Goal: Information Seeking & Learning: Learn about a topic

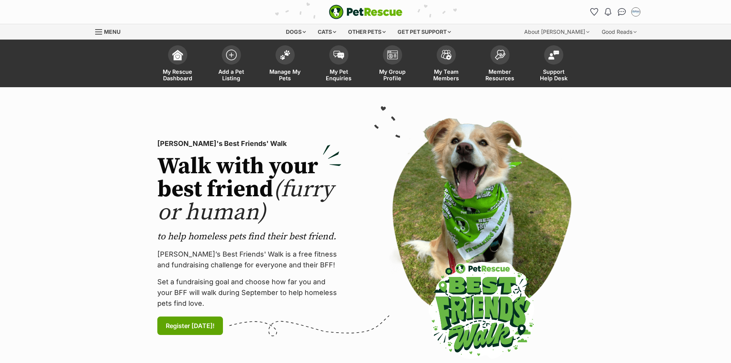
click at [109, 30] on span "Menu" at bounding box center [112, 31] width 16 height 7
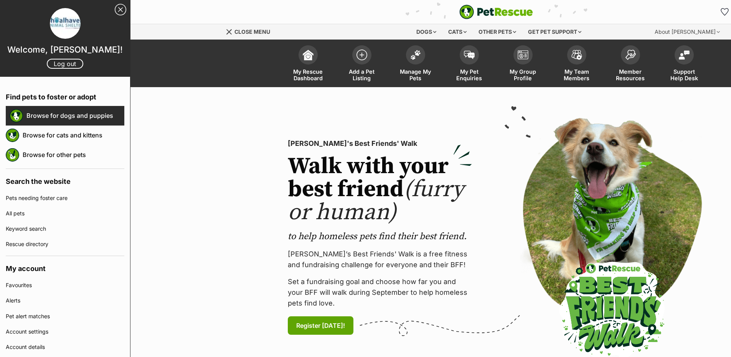
click at [60, 115] on link "Browse for dogs and puppies" at bounding box center [75, 115] width 98 height 16
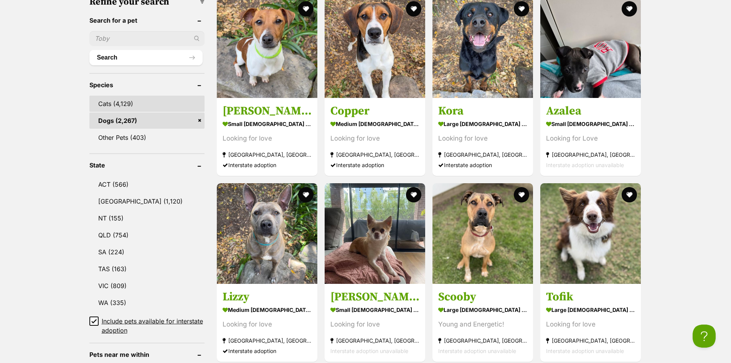
scroll to position [384, 0]
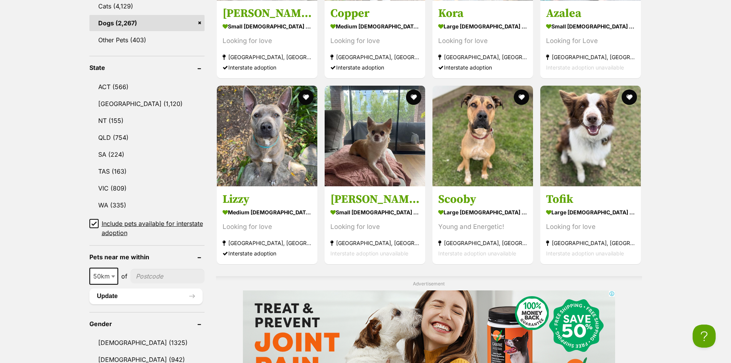
click at [148, 274] on input"] "postcode" at bounding box center [167, 276] width 74 height 15
type input"] "2540"
click at [112, 275] on span at bounding box center [114, 275] width 8 height 17
select select "25"
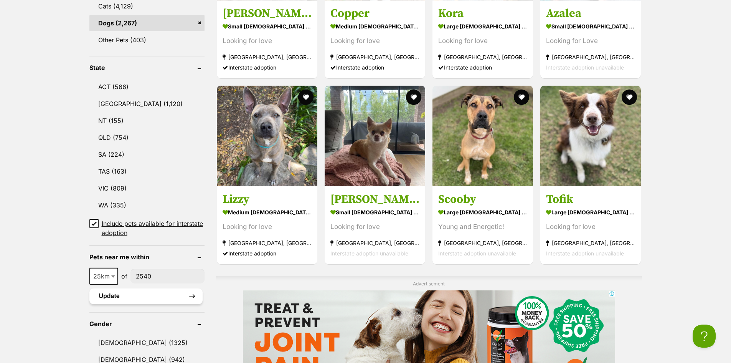
click at [109, 295] on button "Update" at bounding box center [145, 295] width 113 height 15
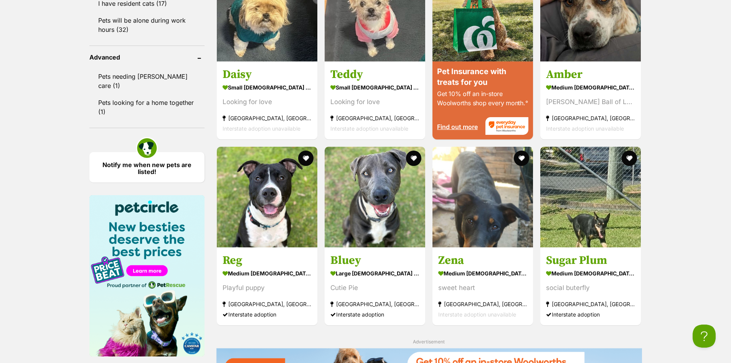
scroll to position [844, 0]
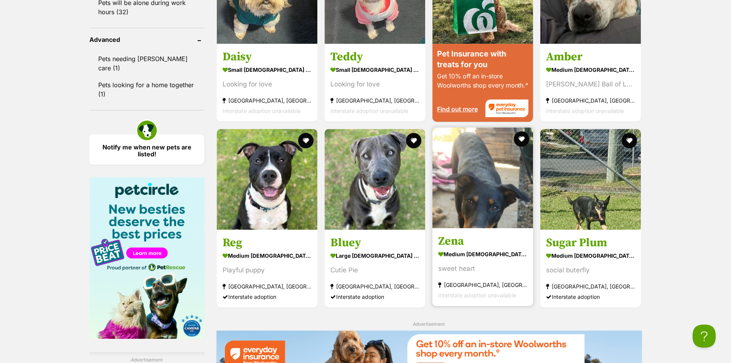
click at [478, 251] on strong "medium female Dog" at bounding box center [482, 253] width 89 height 11
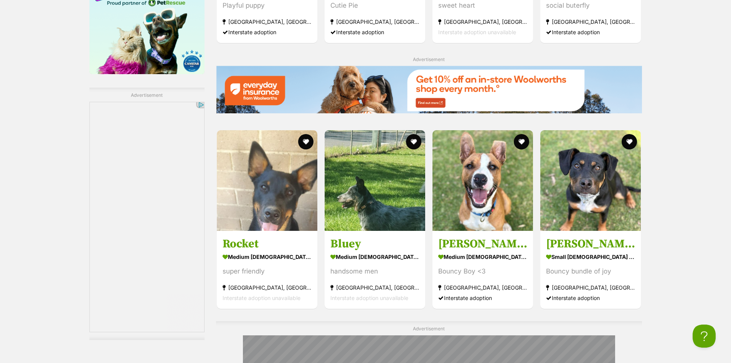
scroll to position [1224, 0]
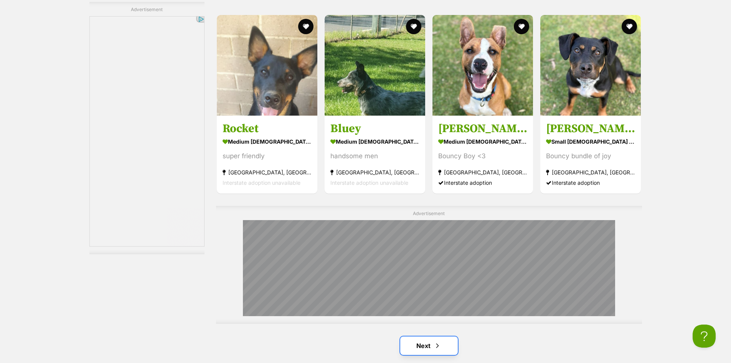
click at [424, 336] on link "Next" at bounding box center [429, 345] width 58 height 18
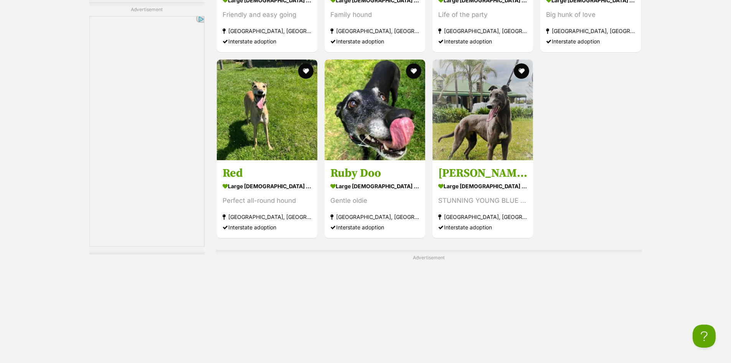
scroll to position [1496, 0]
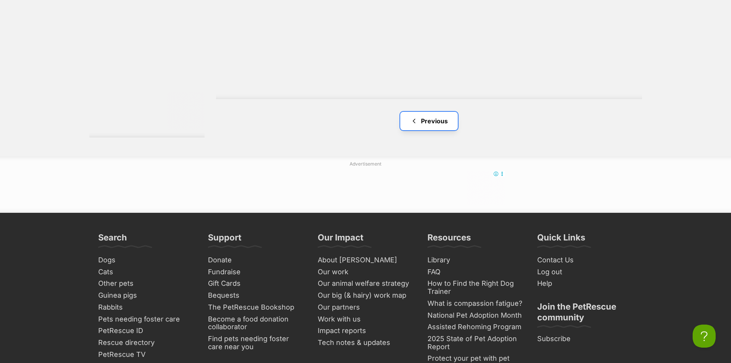
click at [421, 125] on link "Previous" at bounding box center [429, 121] width 58 height 18
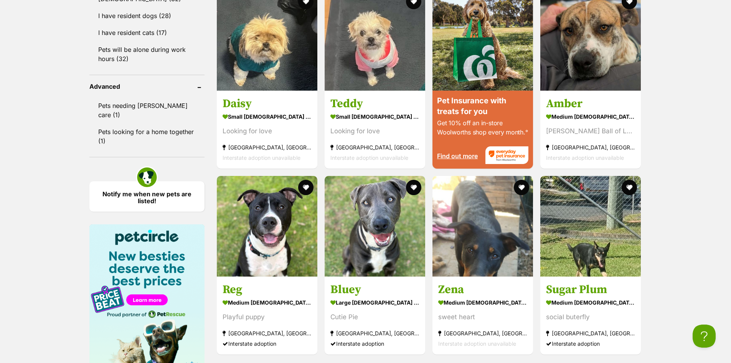
scroll to position [806, 0]
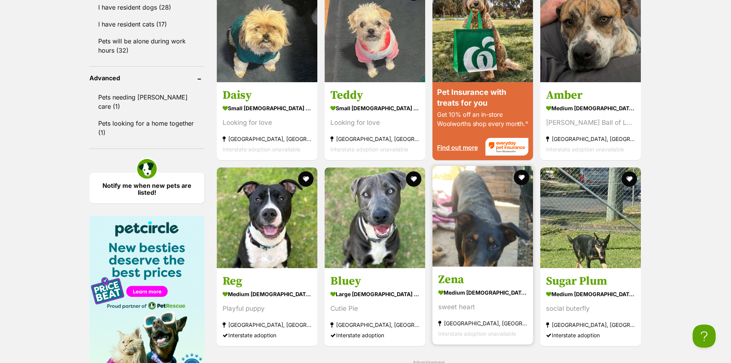
click at [475, 252] on img at bounding box center [482, 216] width 101 height 101
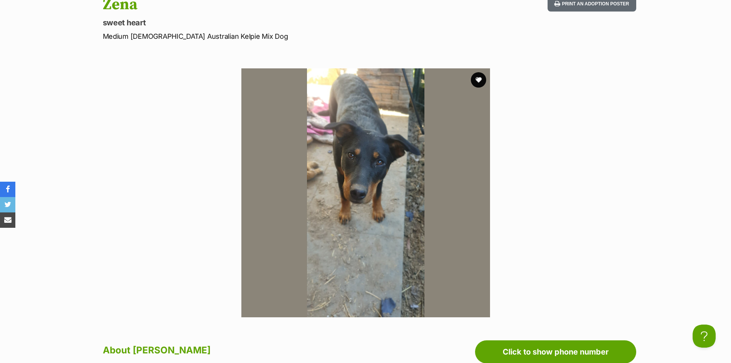
scroll to position [77, 0]
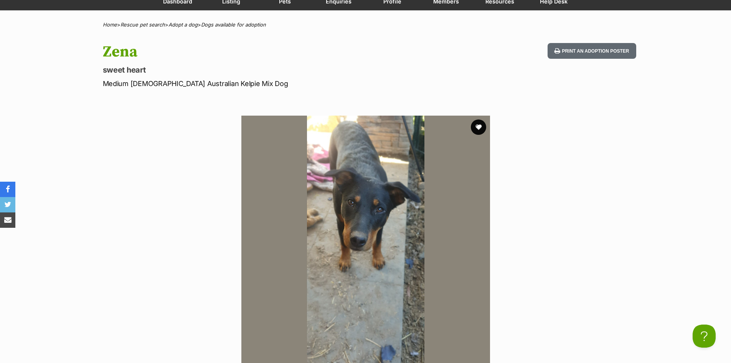
click at [369, 261] on img at bounding box center [365, 239] width 249 height 249
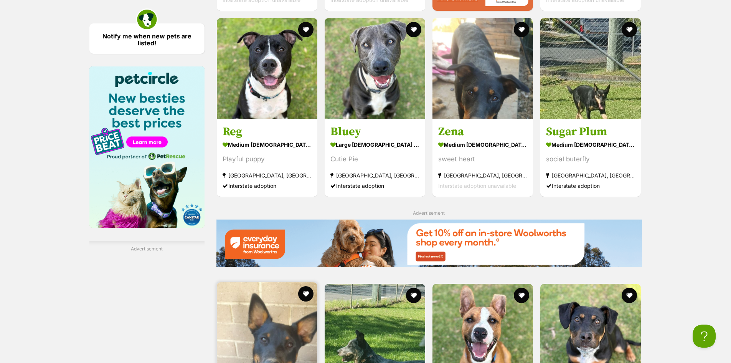
click at [290, 282] on img at bounding box center [267, 332] width 101 height 101
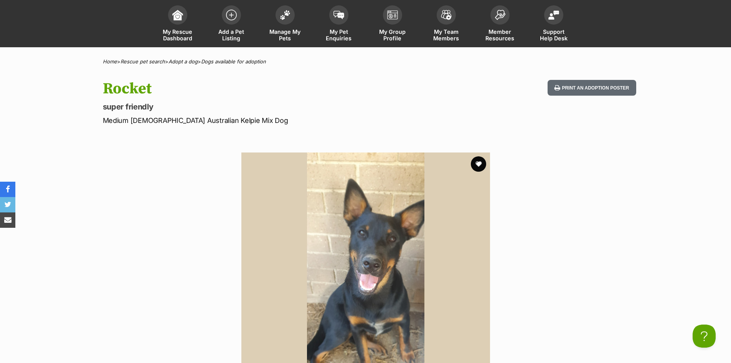
scroll to position [115, 0]
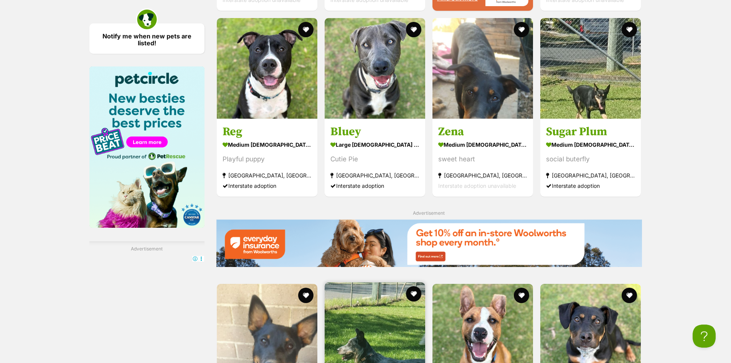
click at [380, 282] on img at bounding box center [375, 332] width 101 height 101
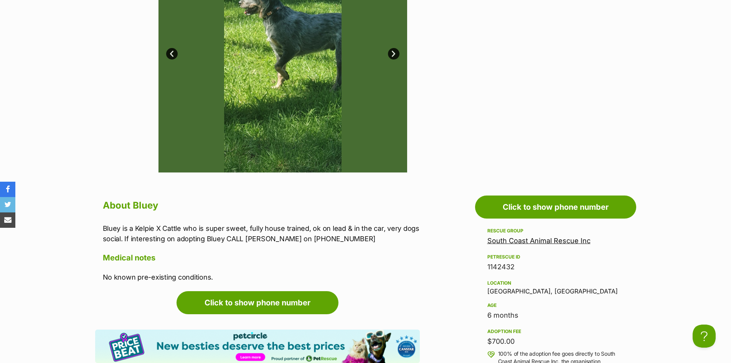
scroll to position [153, 0]
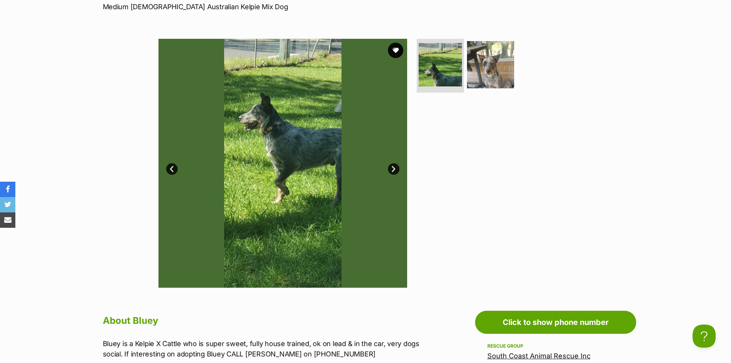
click at [395, 169] on link "Next" at bounding box center [394, 169] width 12 height 12
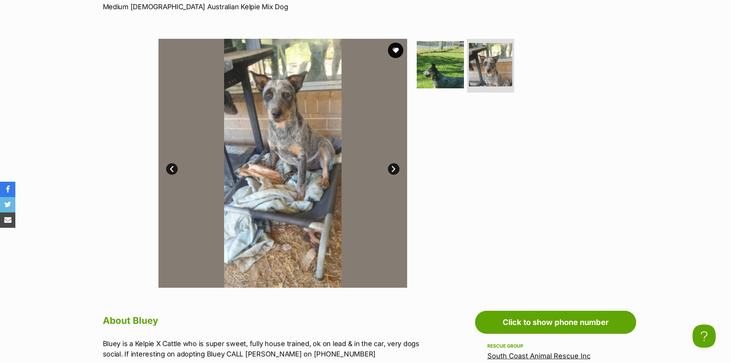
click at [395, 169] on link "Next" at bounding box center [394, 169] width 12 height 12
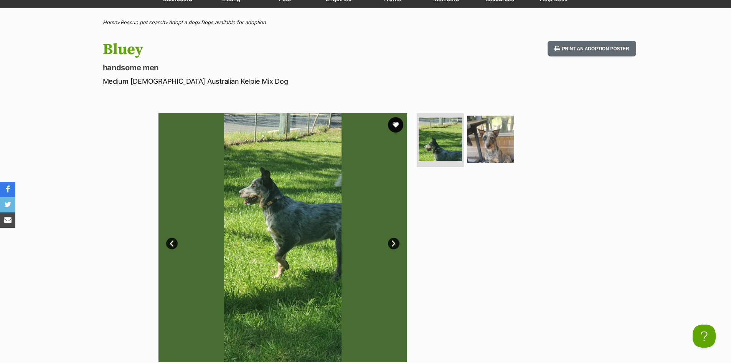
scroll to position [77, 0]
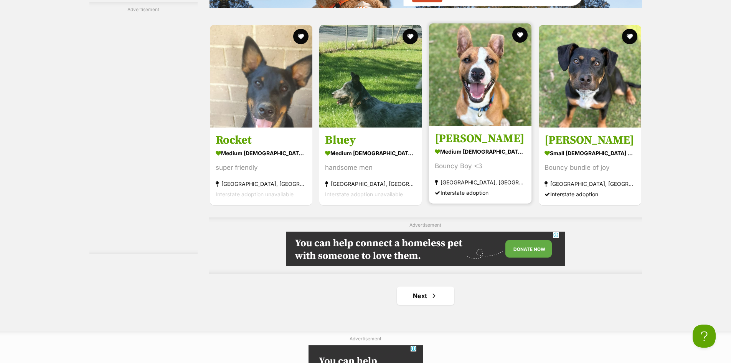
scroll to position [1300, 0]
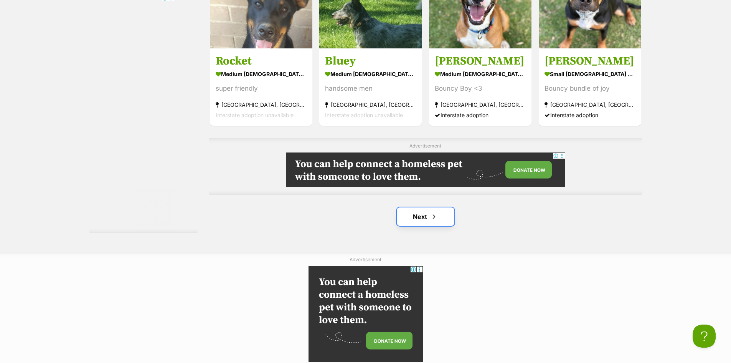
click at [435, 216] on span "Next page" at bounding box center [434, 216] width 8 height 9
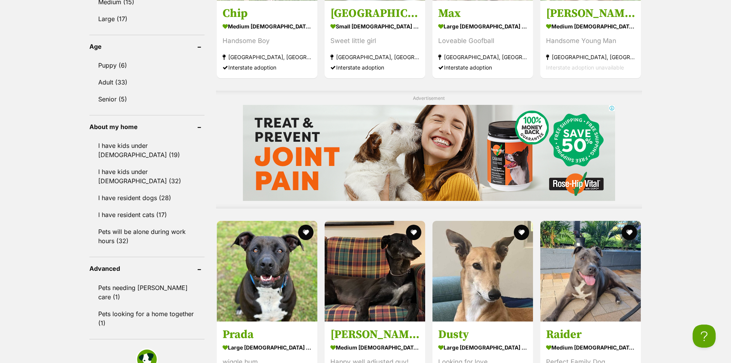
scroll to position [691, 0]
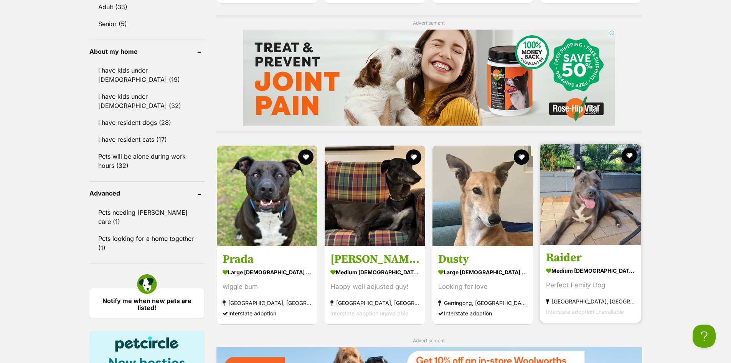
click at [573, 252] on h3 "Raider" at bounding box center [590, 257] width 89 height 15
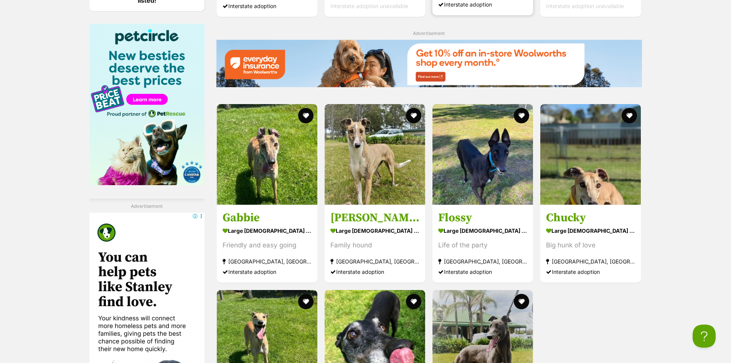
scroll to position [1189, 0]
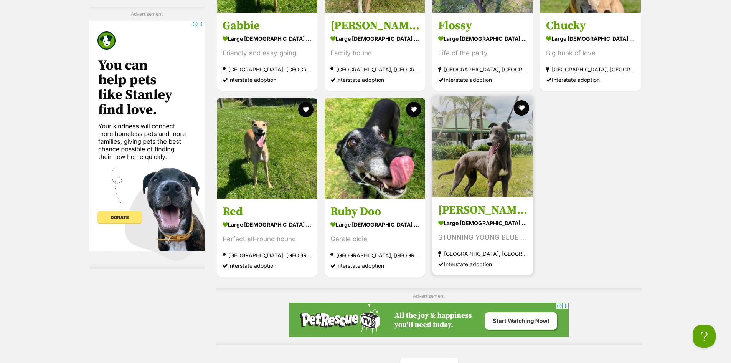
click at [473, 174] on img at bounding box center [482, 146] width 101 height 101
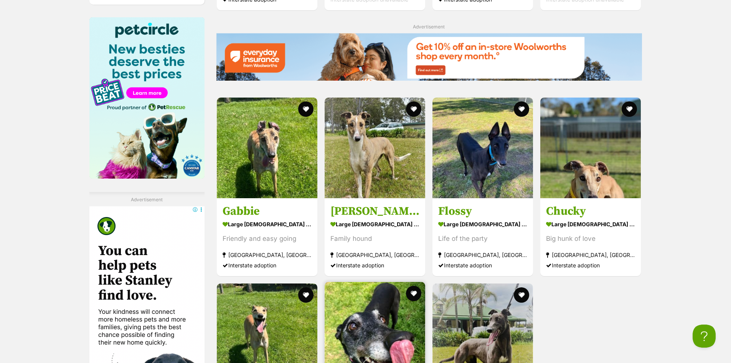
scroll to position [998, 0]
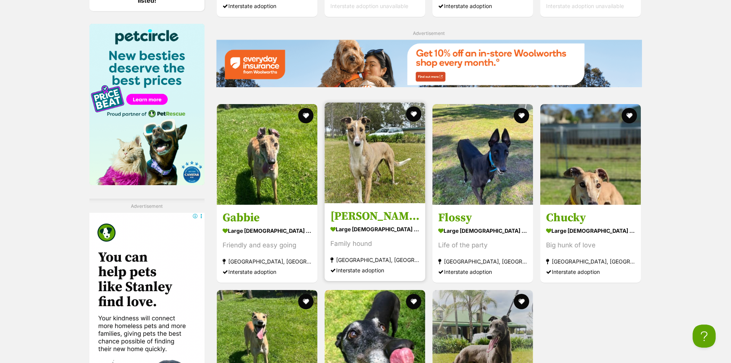
click at [340, 211] on h3 "[PERSON_NAME]" at bounding box center [374, 216] width 89 height 15
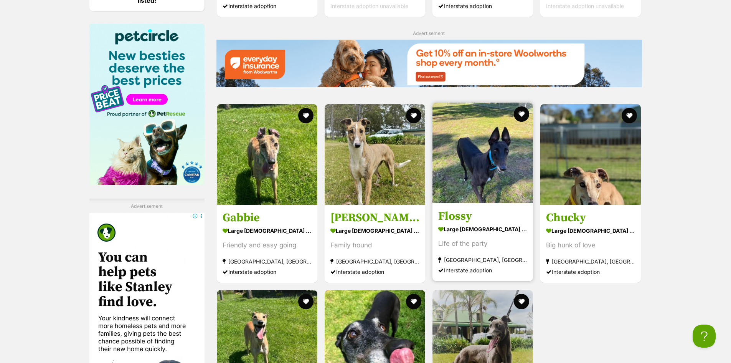
click at [460, 218] on h3 "Flossy" at bounding box center [482, 216] width 89 height 15
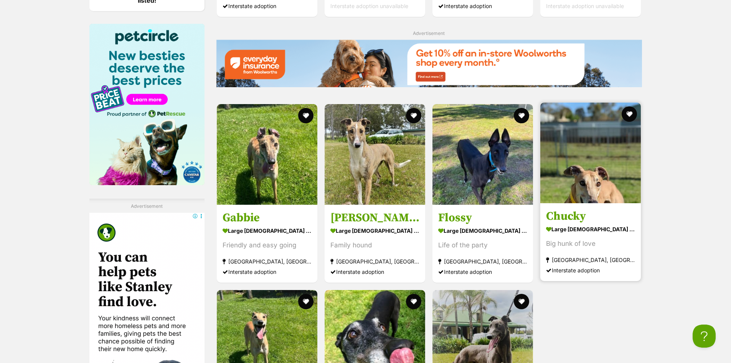
click at [568, 217] on h3 "Chucky" at bounding box center [590, 216] width 89 height 15
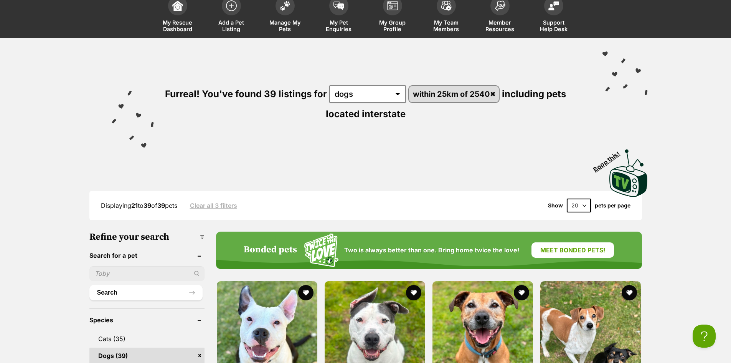
scroll to position [0, 0]
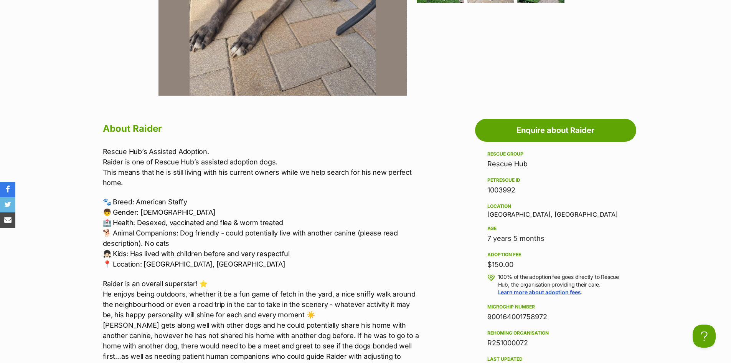
scroll to position [38, 0]
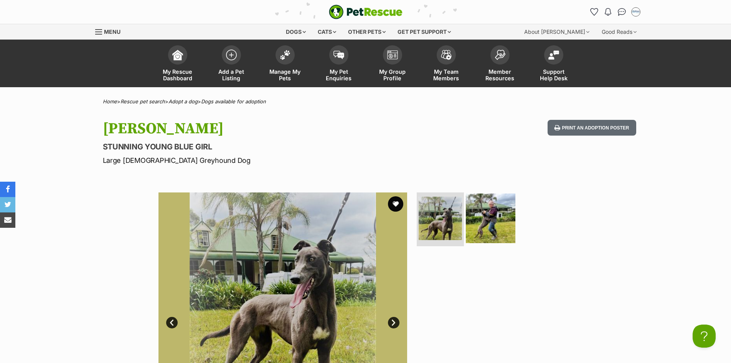
click at [484, 208] on img at bounding box center [490, 217] width 49 height 49
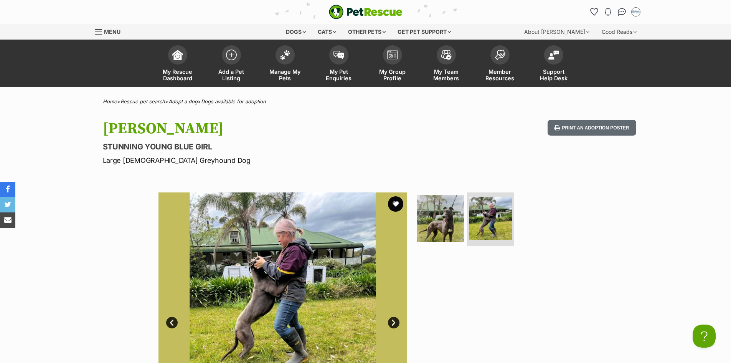
click at [171, 323] on link "Prev" at bounding box center [172, 323] width 12 height 12
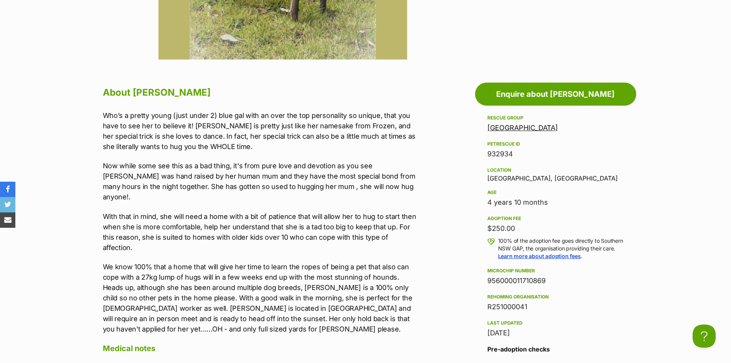
scroll to position [307, 0]
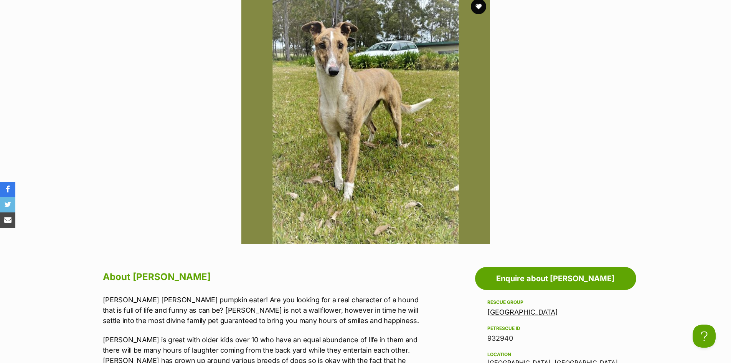
scroll to position [115, 0]
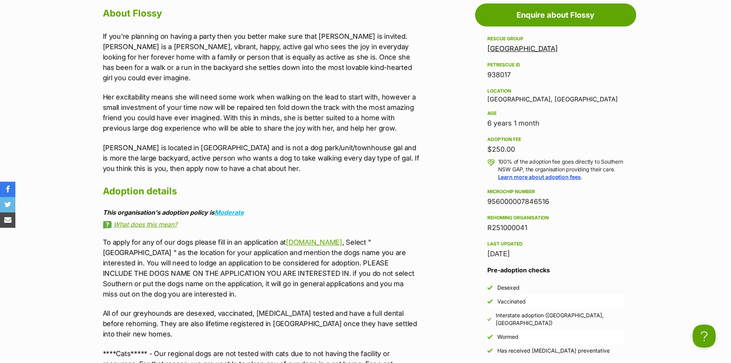
scroll to position [230, 0]
